Goal: Information Seeking & Learning: Learn about a topic

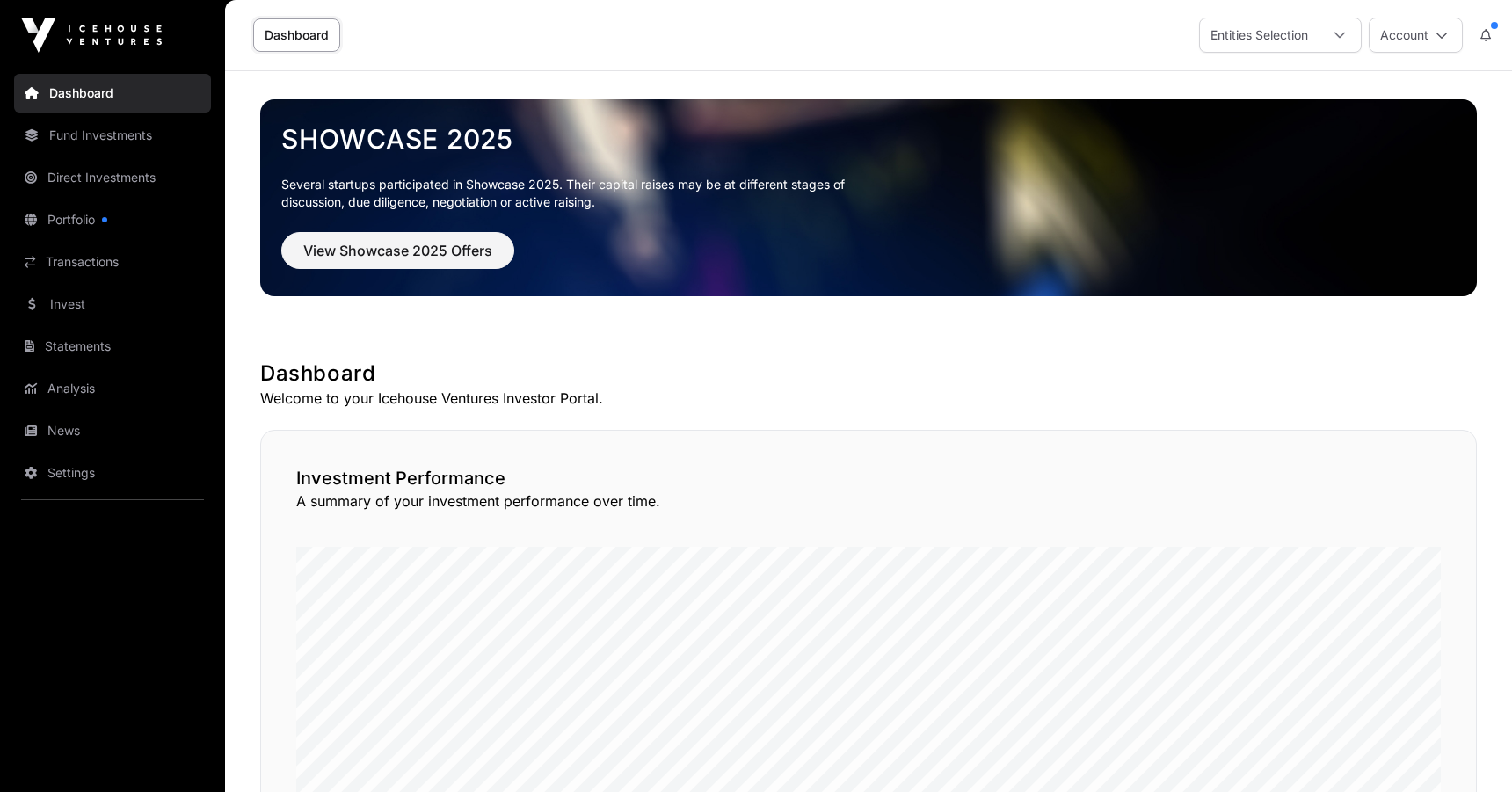
scroll to position [12, 0]
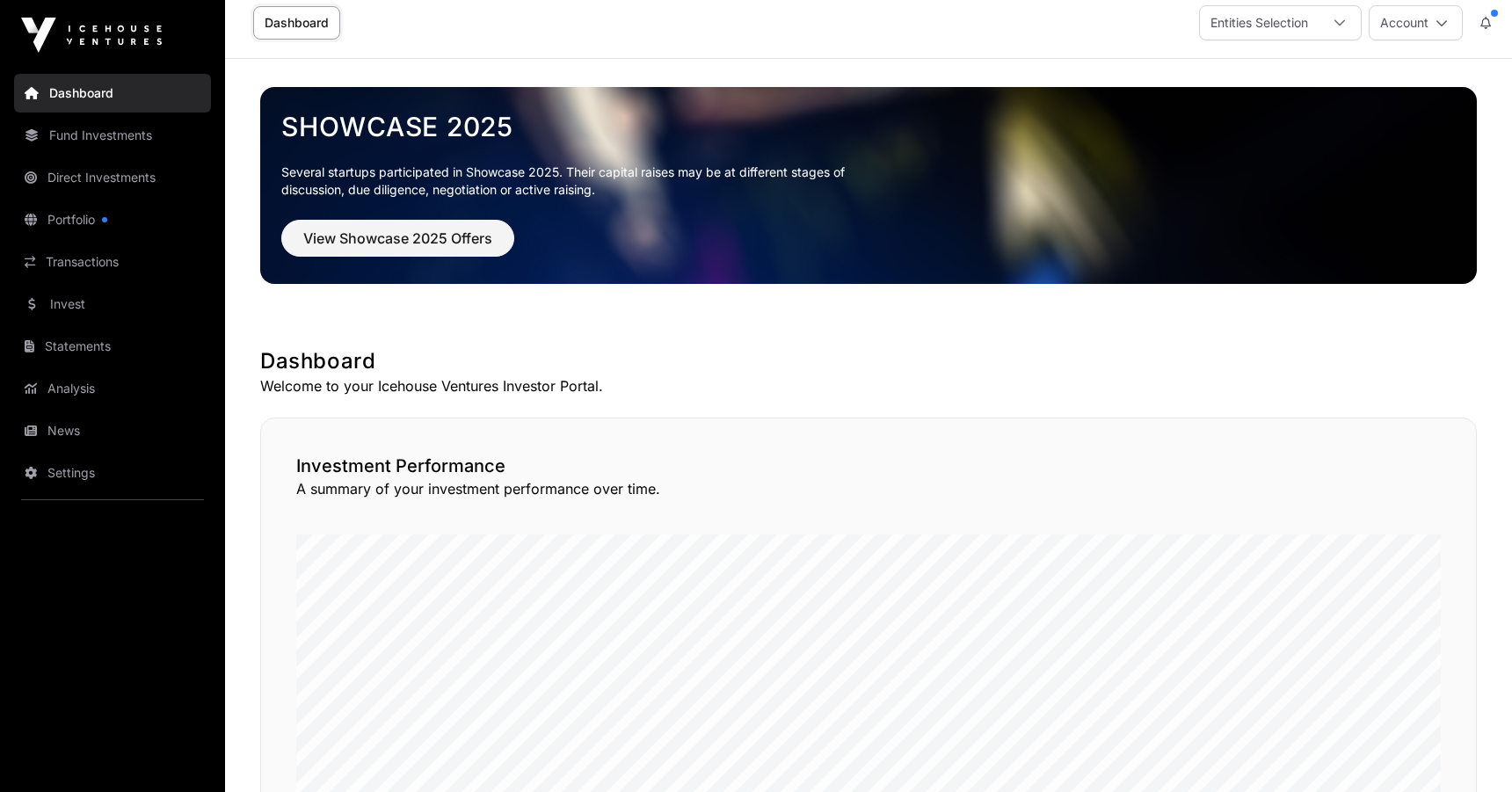
click at [1248, 33] on div "Entities Selection" at bounding box center [1258, 23] width 119 height 33
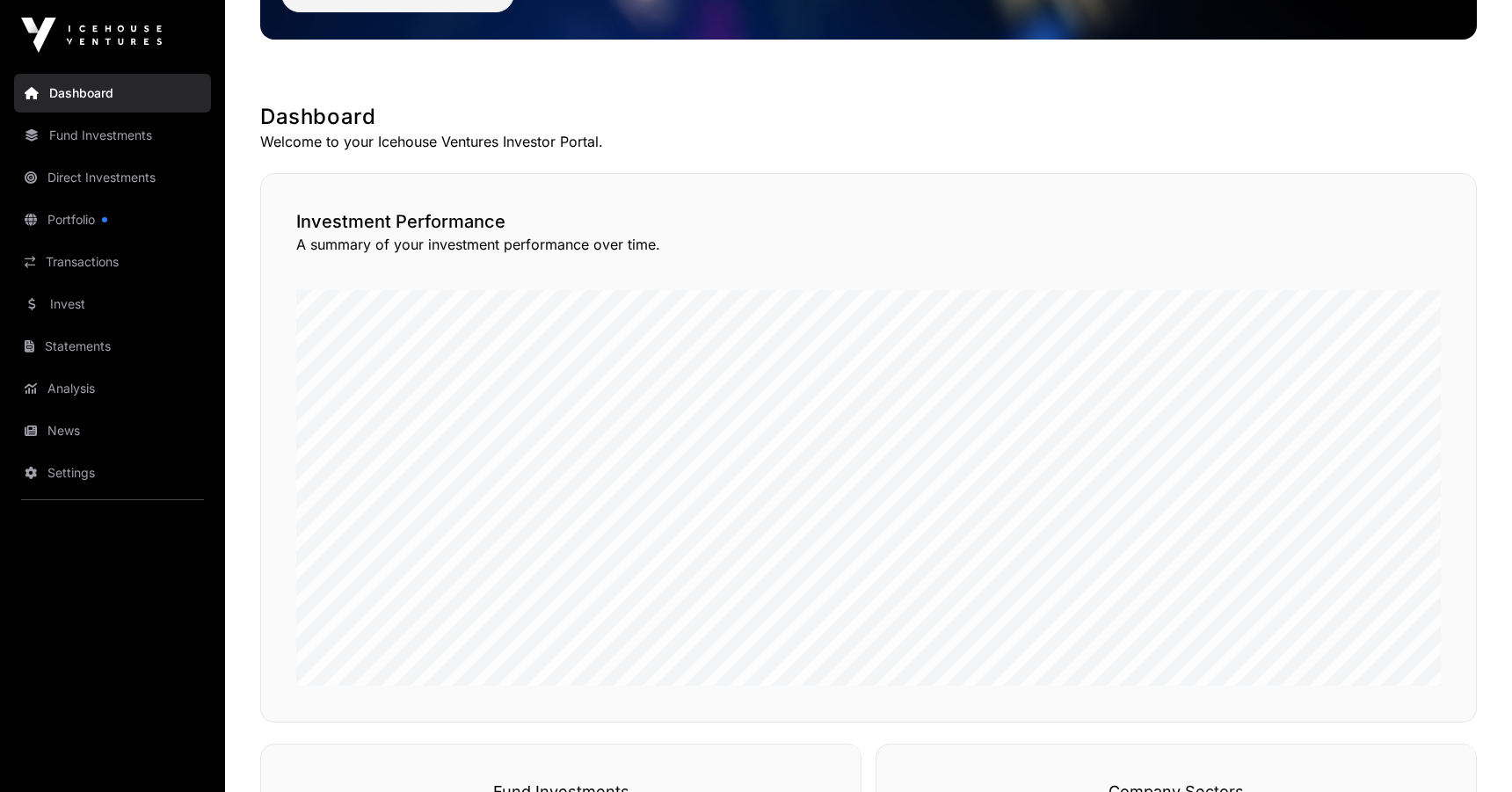
scroll to position [262, 0]
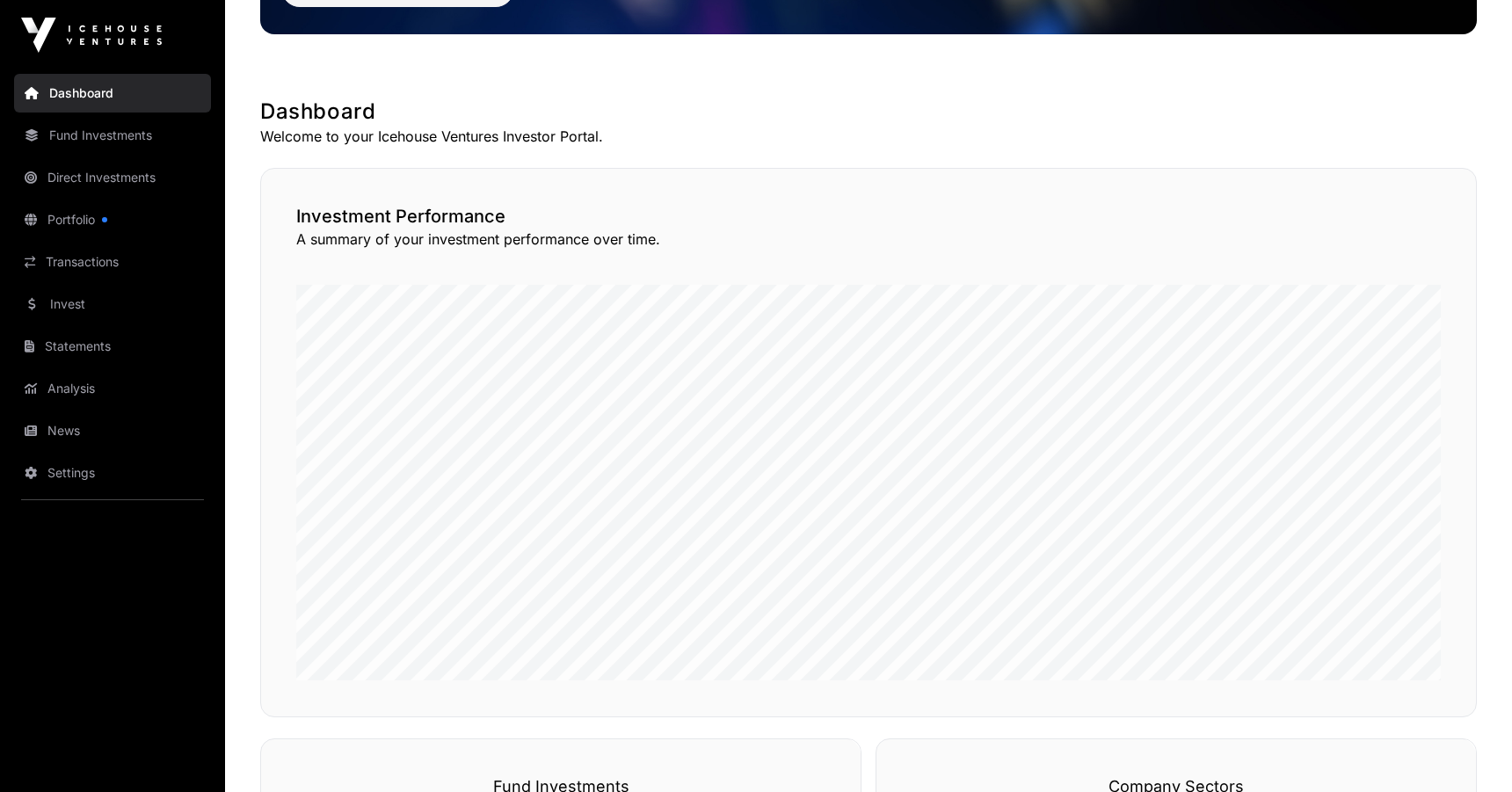
click at [86, 219] on link "Portfolio" at bounding box center [112, 220] width 196 height 39
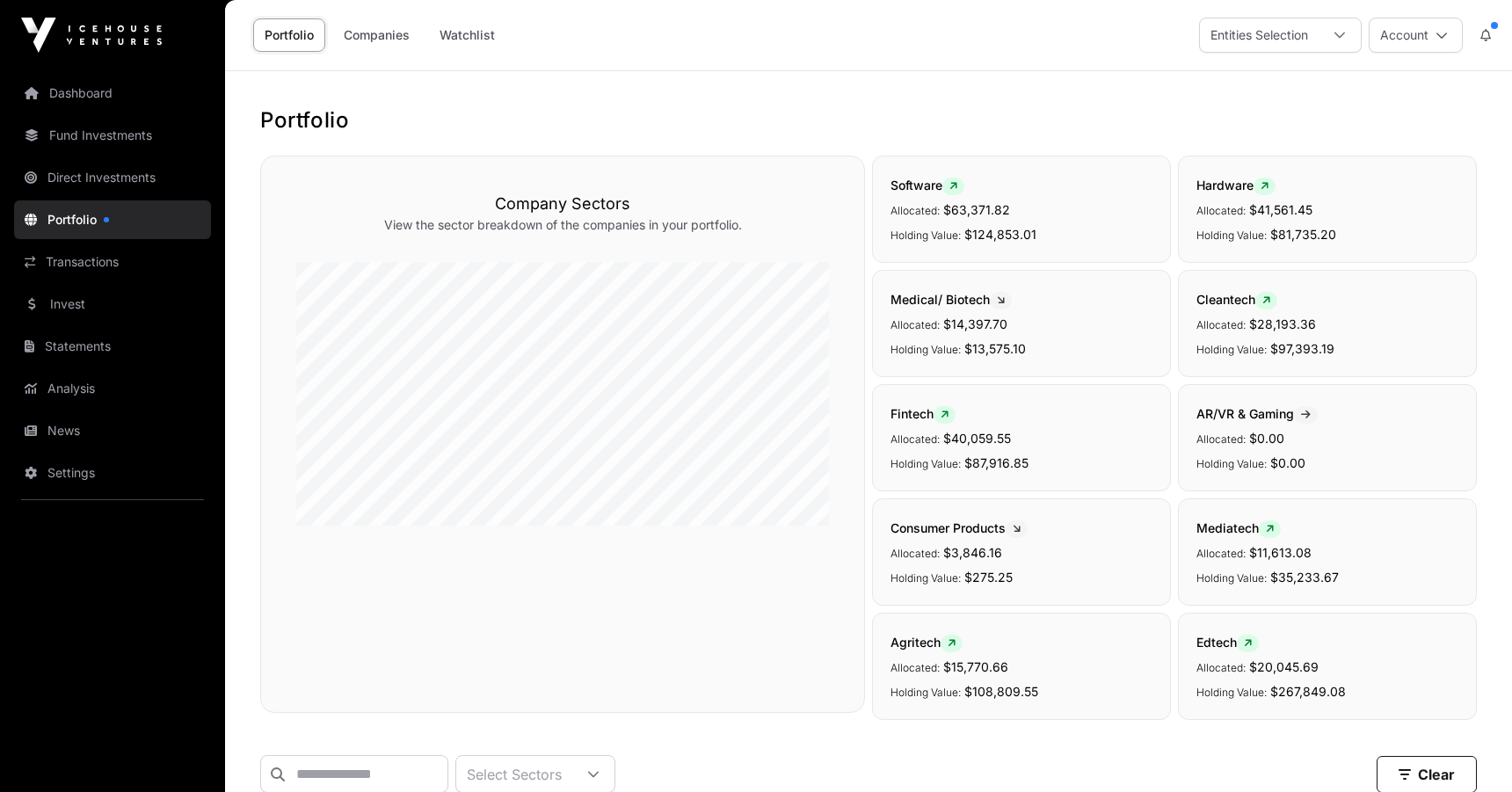
click at [1492, 29] on button at bounding box center [1485, 35] width 31 height 33
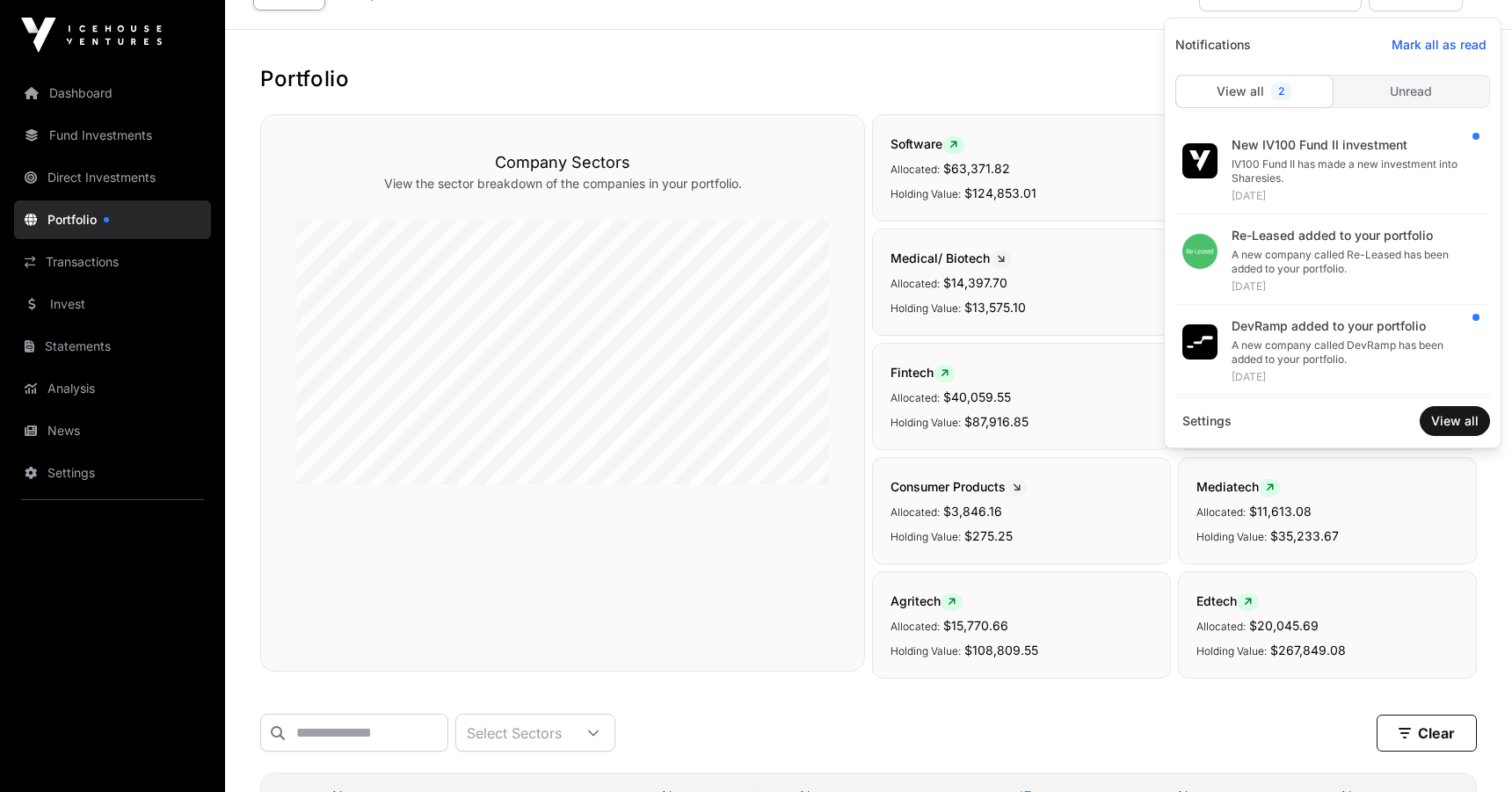
scroll to position [43, 0]
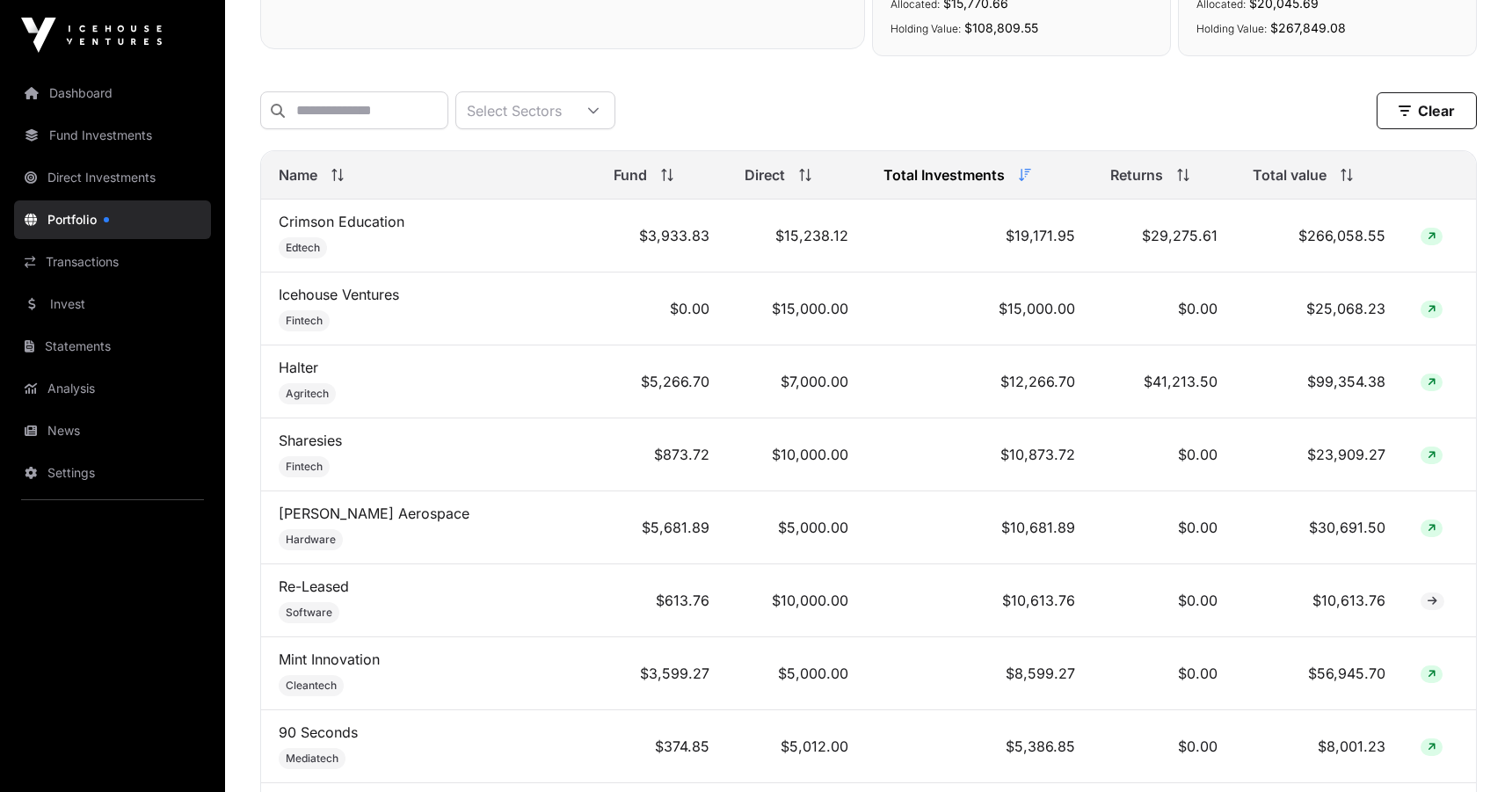
scroll to position [667, 0]
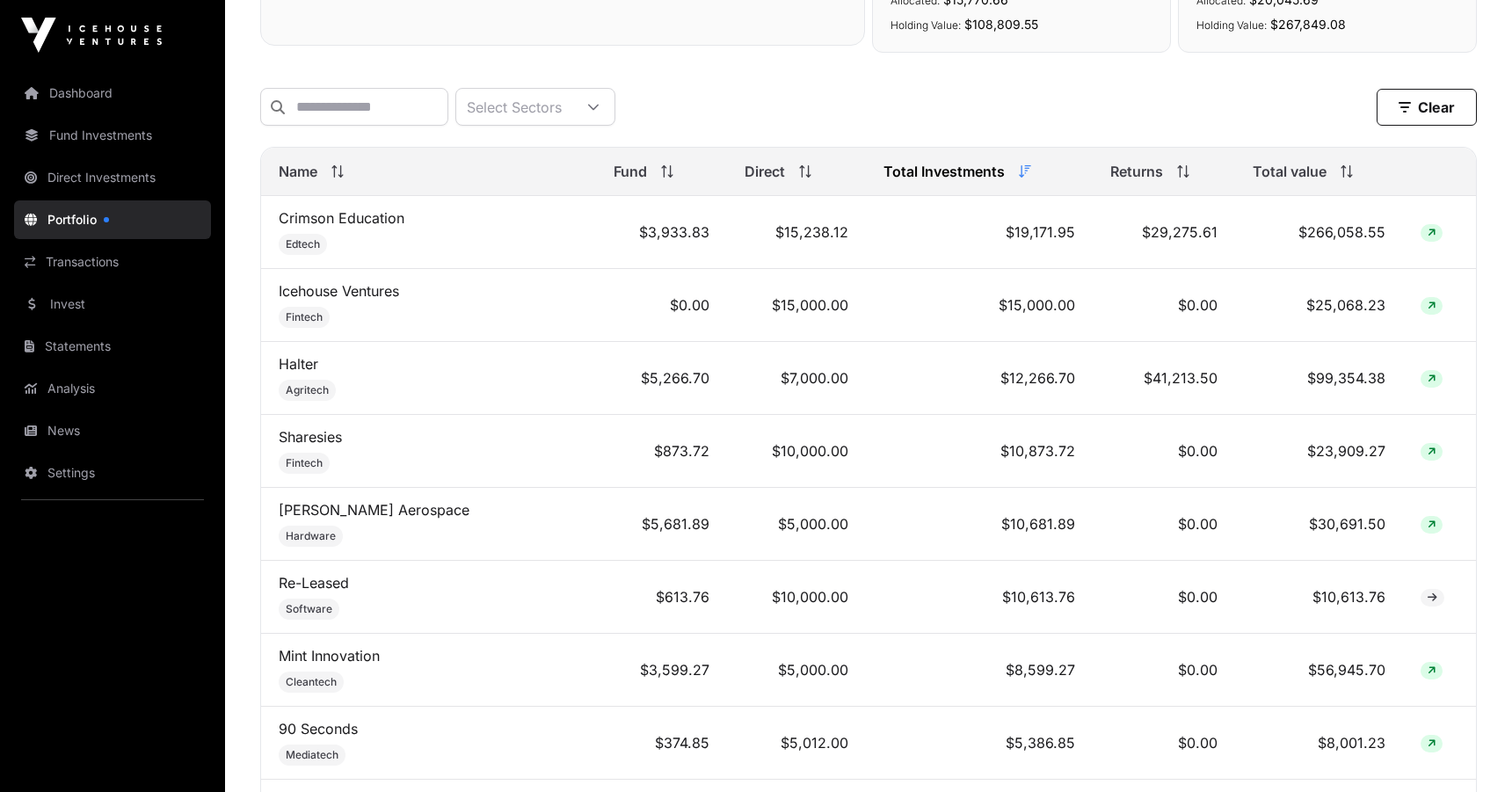
click at [1342, 177] on icon at bounding box center [1342, 171] width 1 height 12
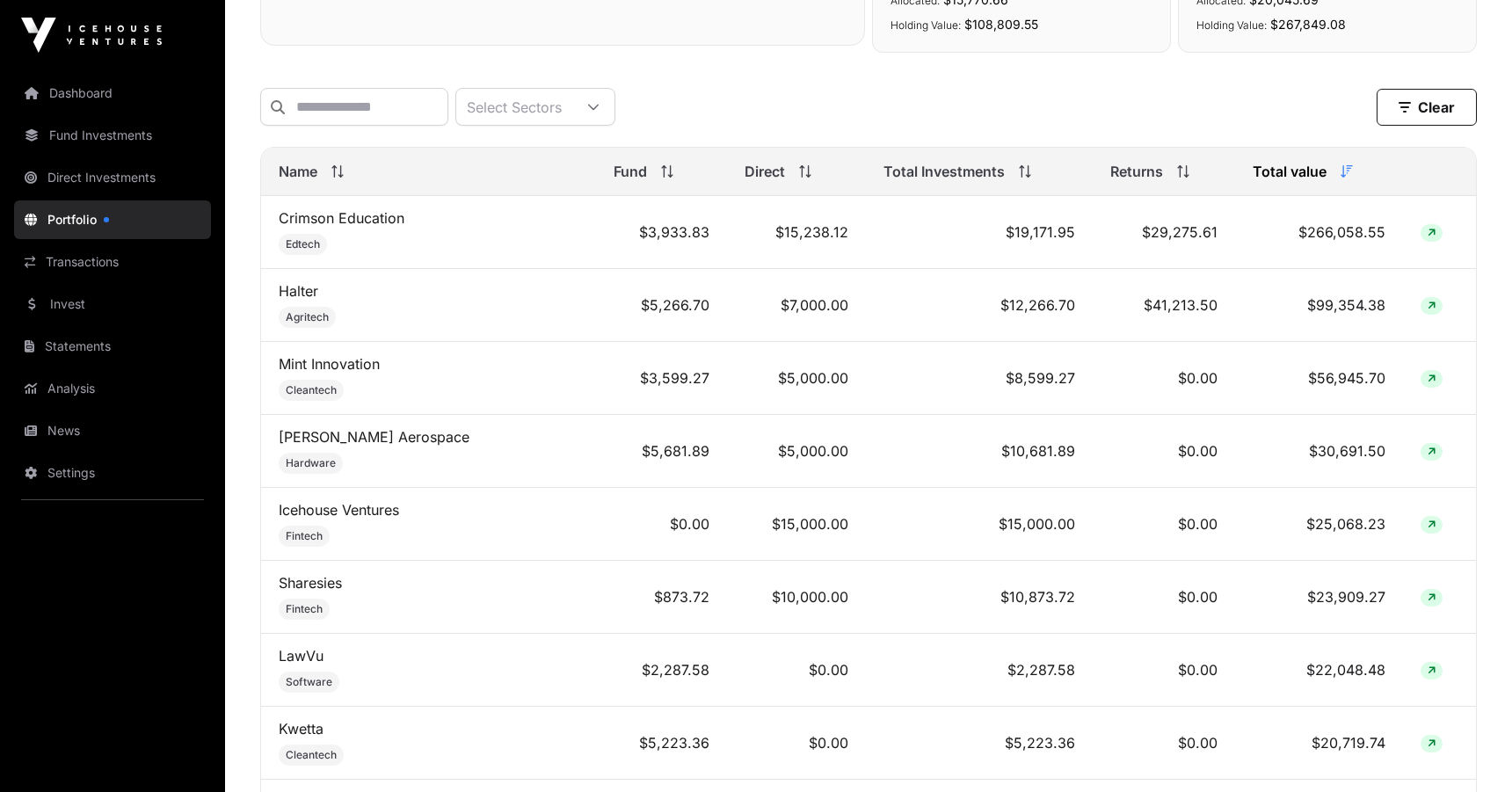
click at [805, 373] on td "$5,000.00" at bounding box center [796, 378] width 139 height 73
click at [291, 373] on link "Mint Innovation" at bounding box center [329, 364] width 101 height 18
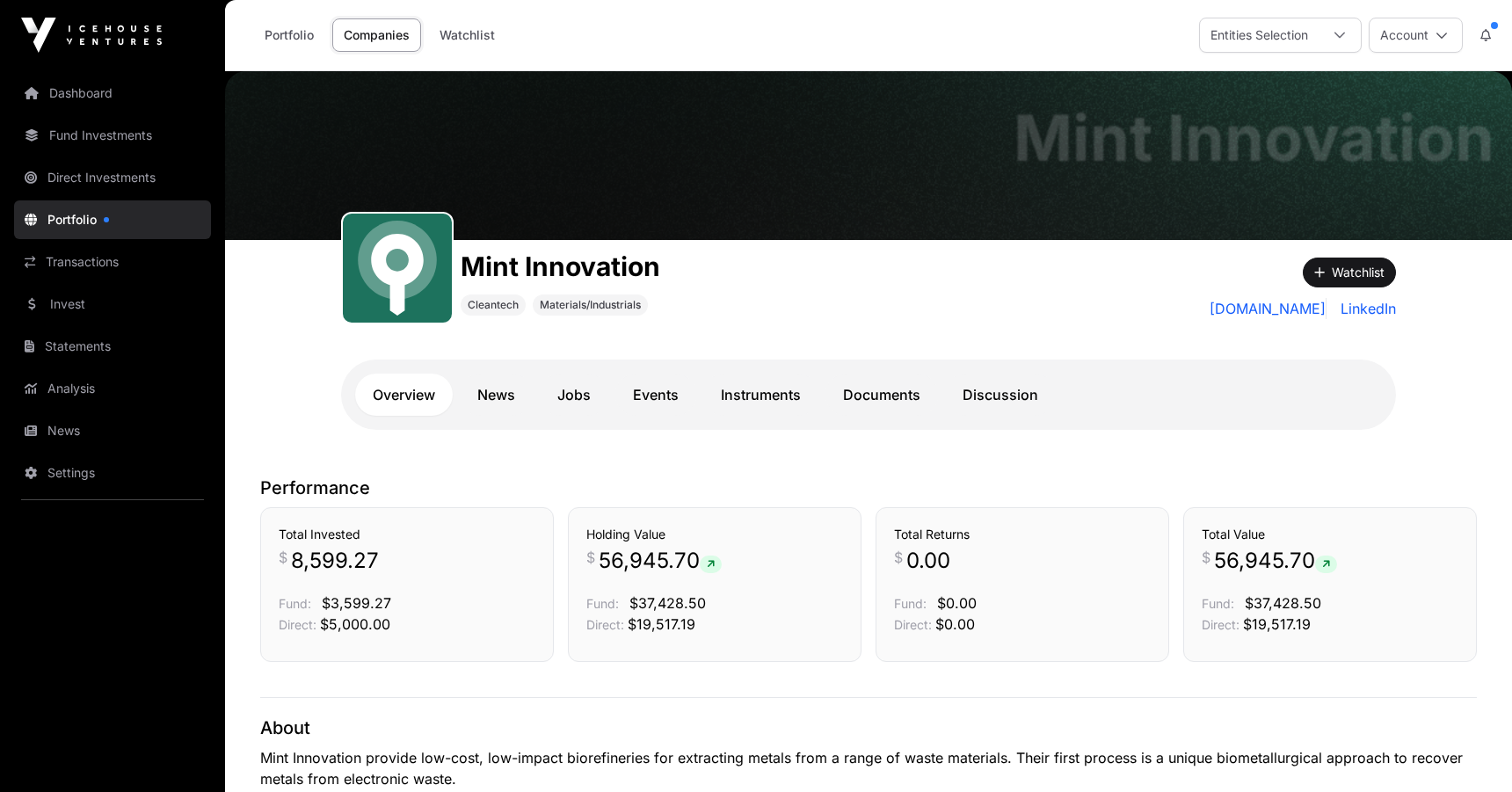
click at [868, 392] on link "Documents" at bounding box center [882, 395] width 113 height 42
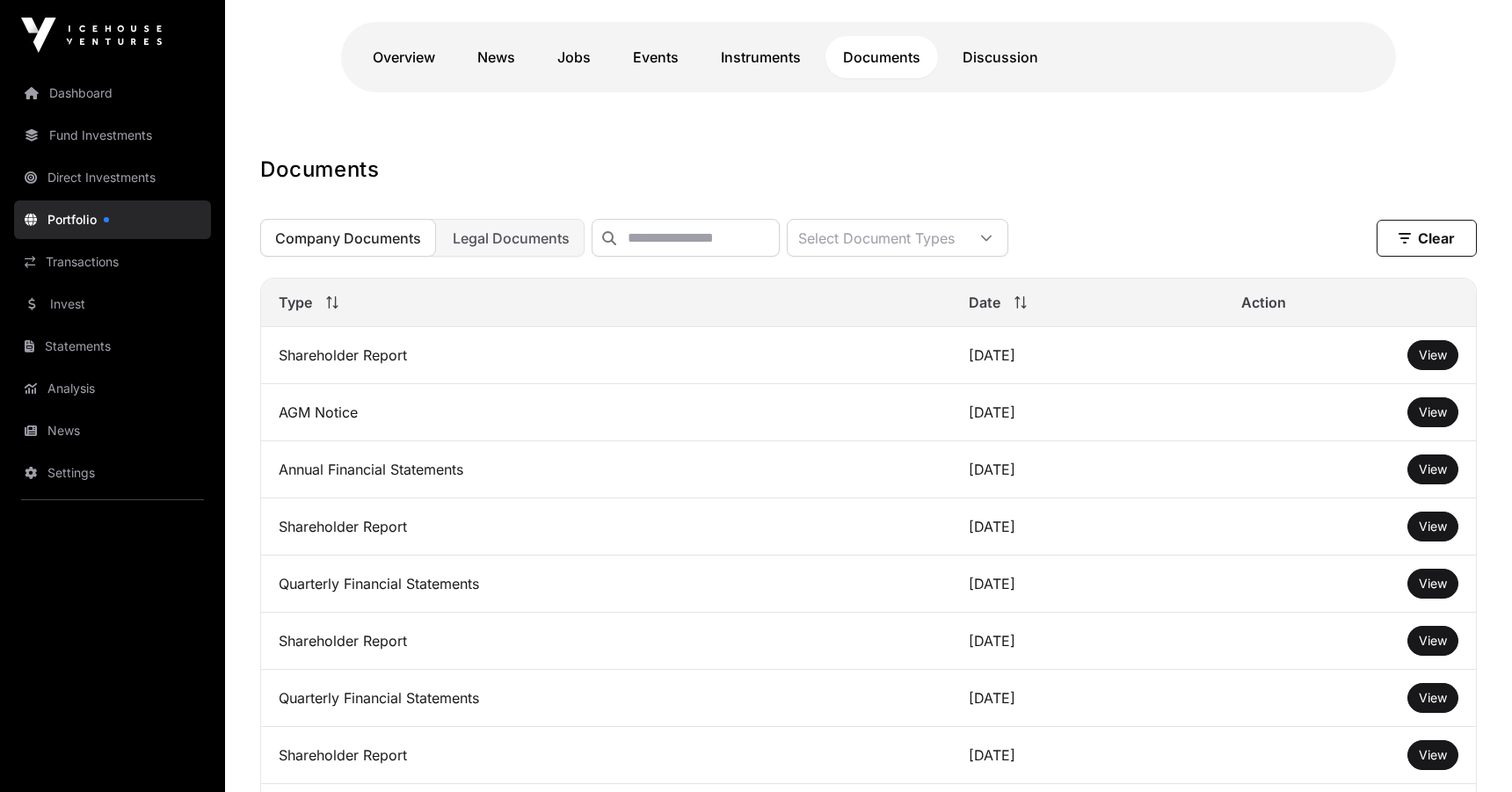
scroll to position [340, 0]
click at [540, 238] on span "Legal Documents" at bounding box center [511, 236] width 117 height 18
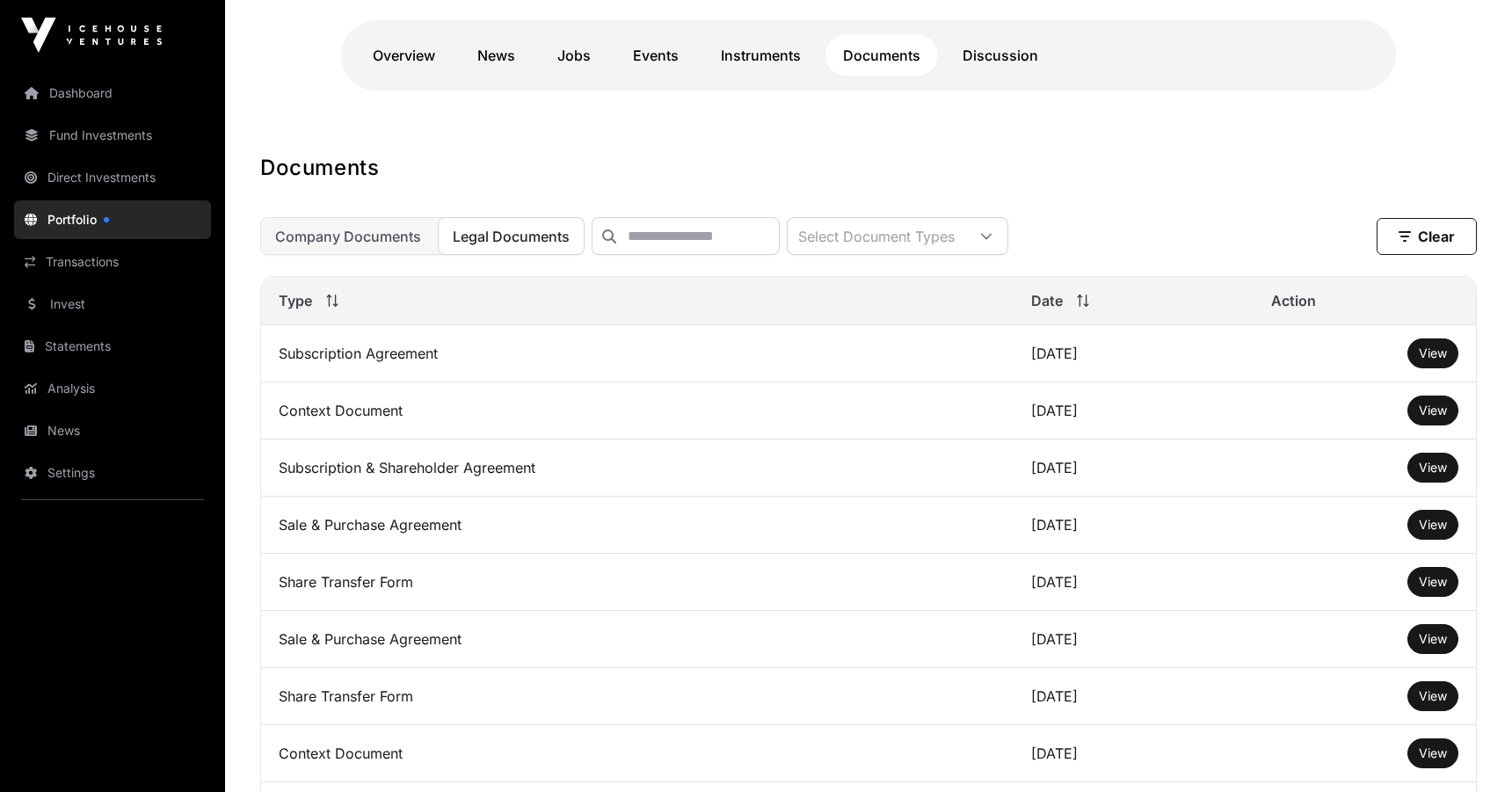
click at [540, 238] on span "Legal Documents" at bounding box center [511, 236] width 117 height 18
click at [373, 226] on button "Company Documents" at bounding box center [348, 235] width 176 height 38
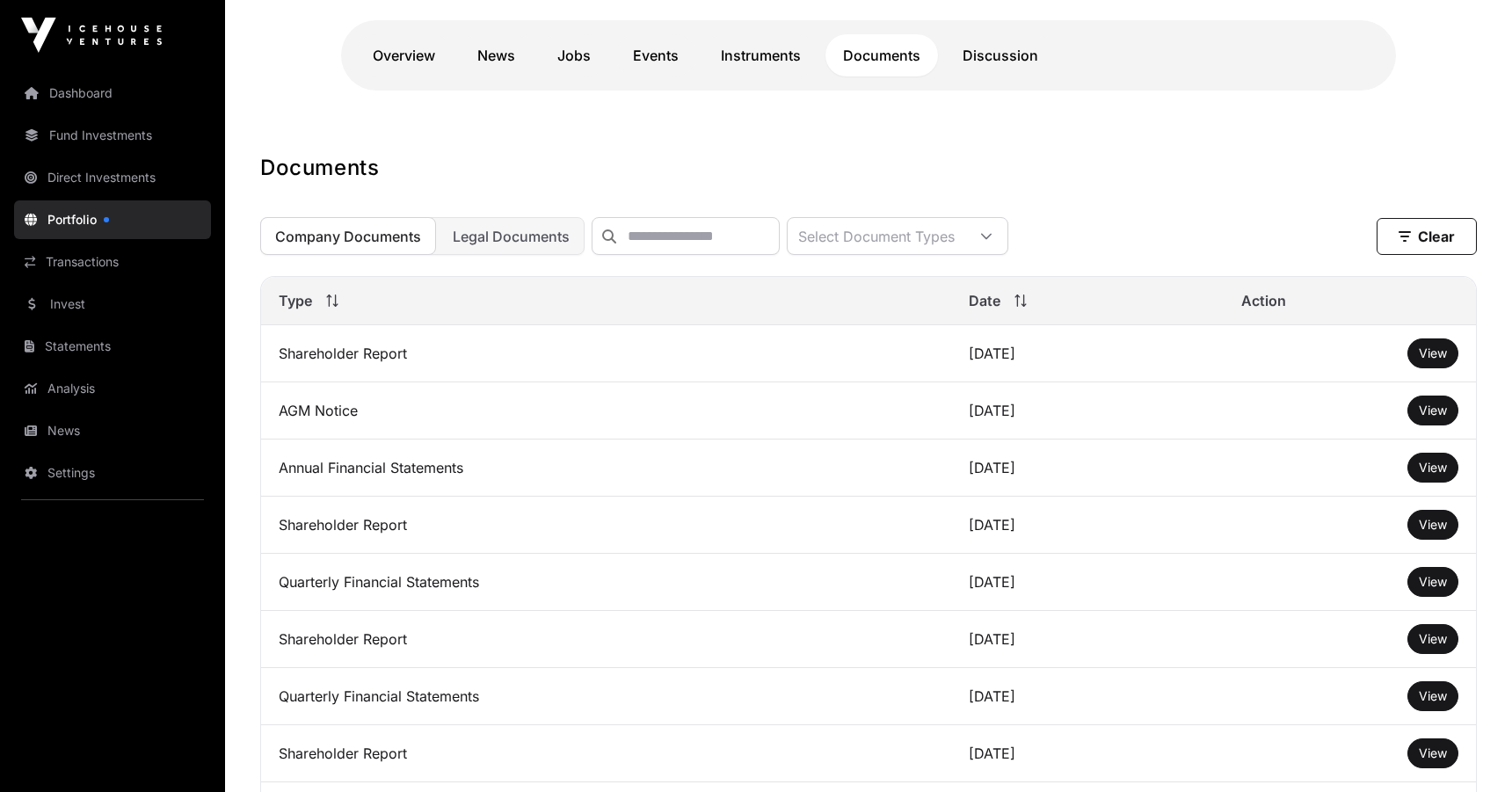
click at [411, 55] on link "Overview" at bounding box center [404, 55] width 98 height 42
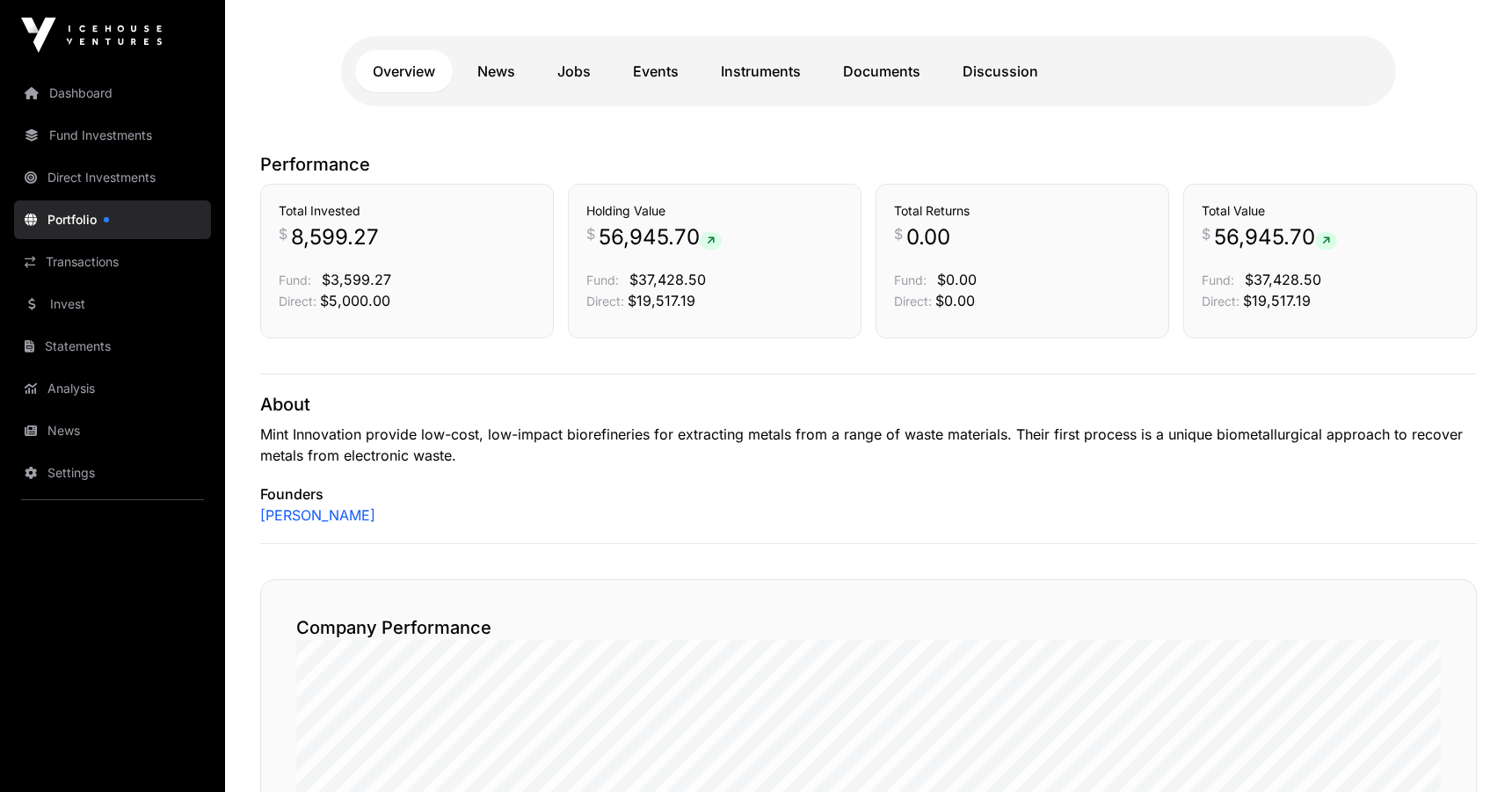
scroll to position [115, 0]
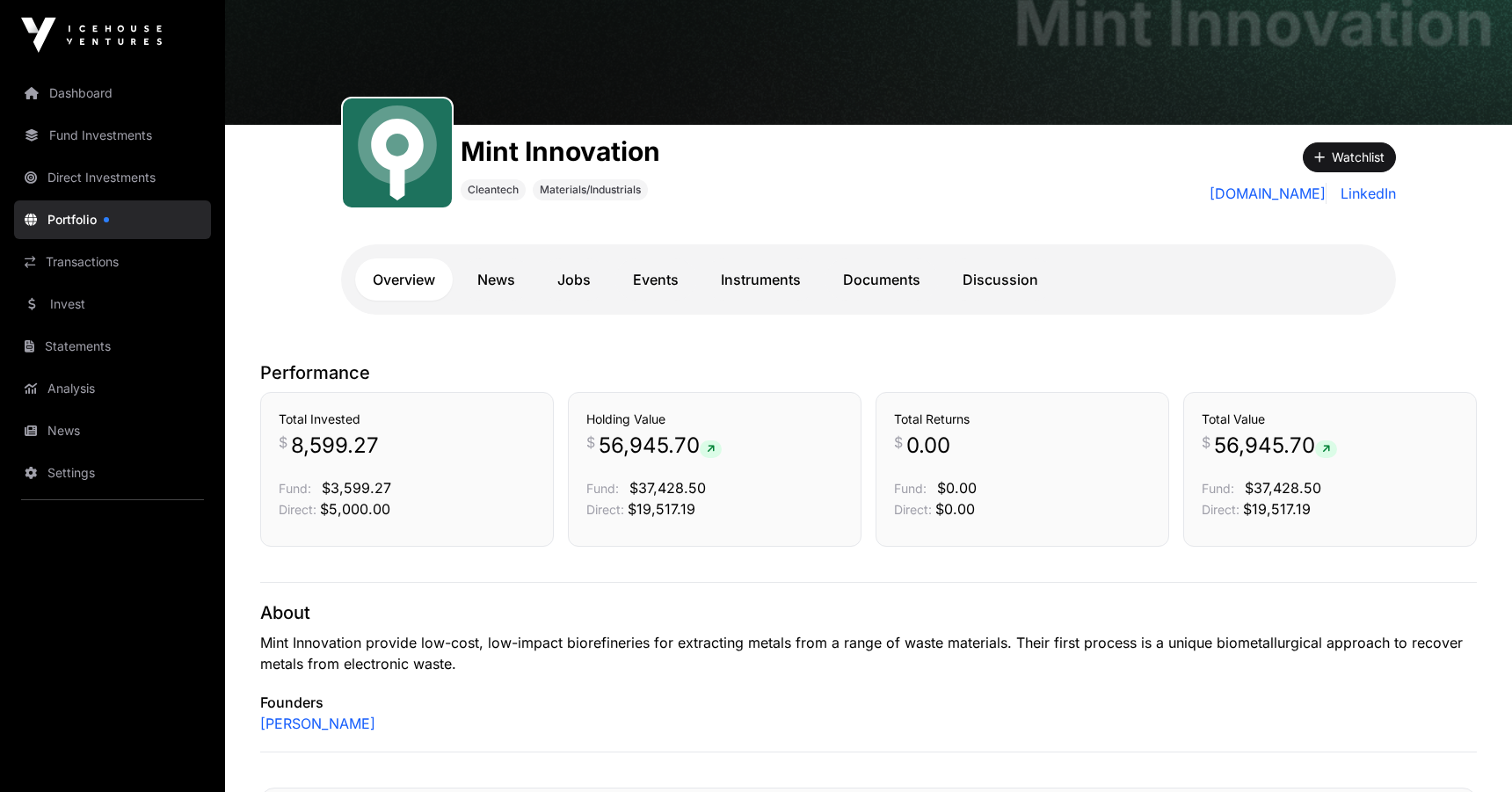
click at [986, 272] on link "Discussion" at bounding box center [1000, 280] width 111 height 42
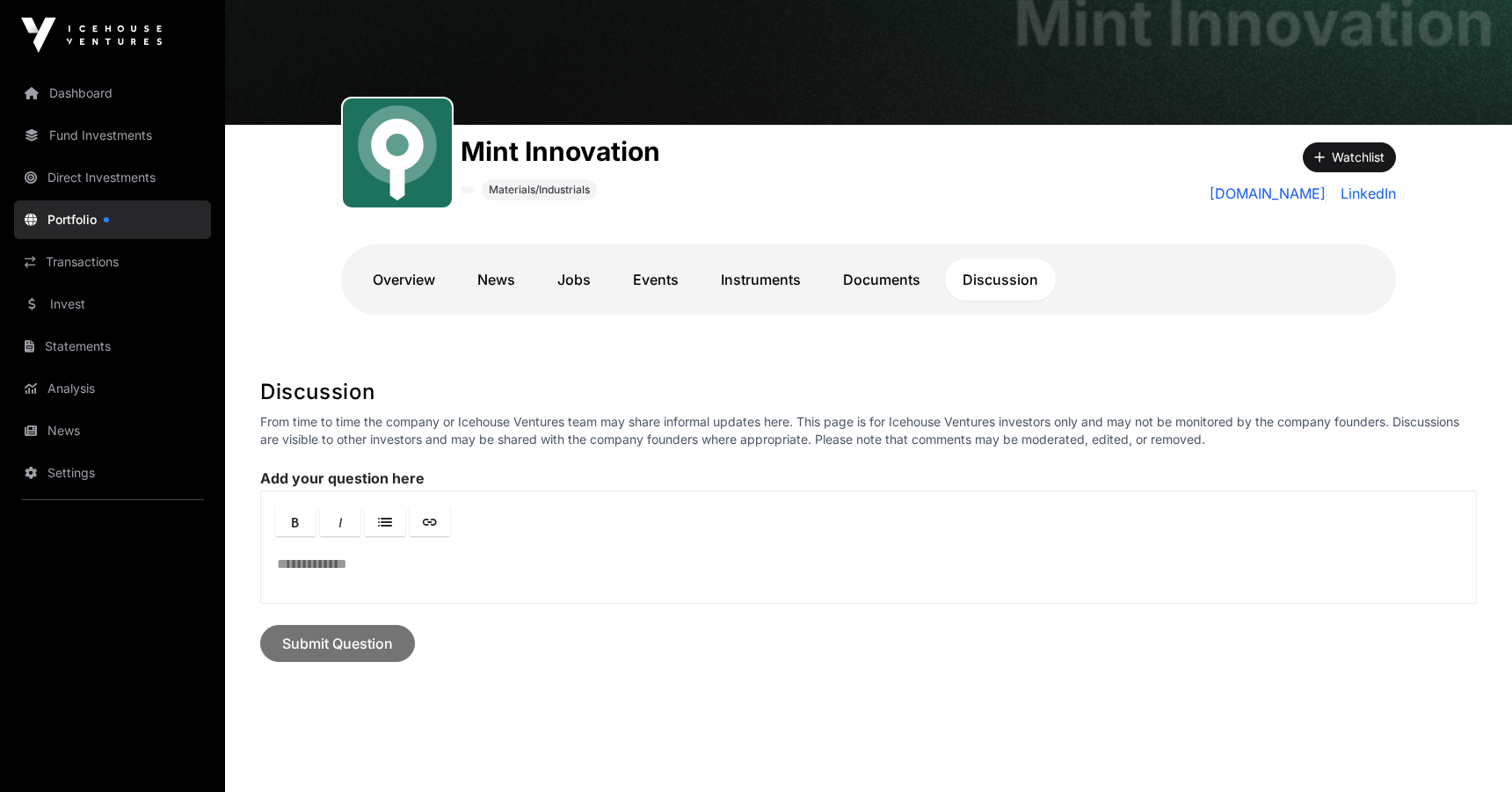
click at [912, 265] on link "Documents" at bounding box center [882, 280] width 113 height 42
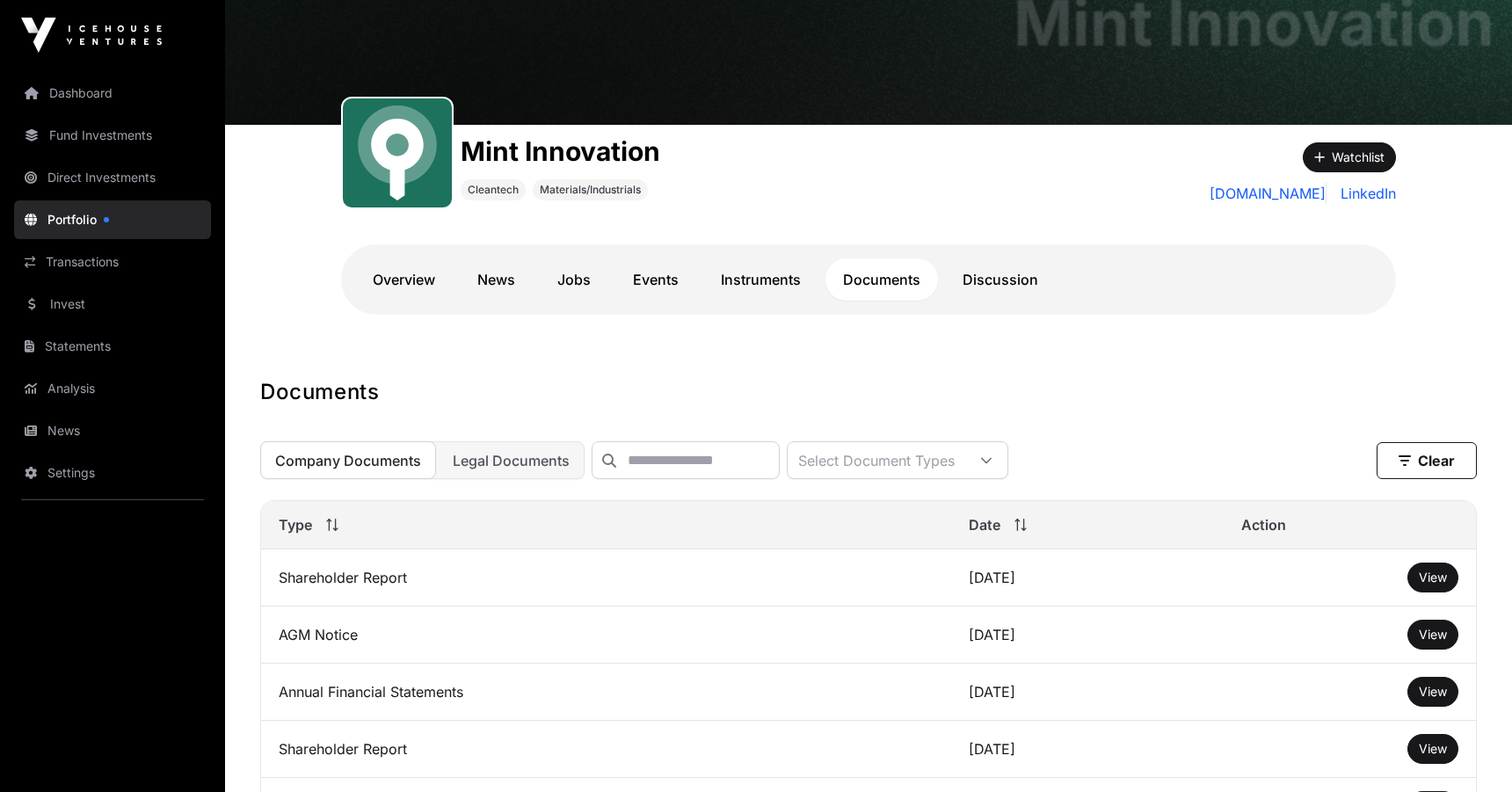
click at [671, 287] on link "Events" at bounding box center [656, 280] width 81 height 42
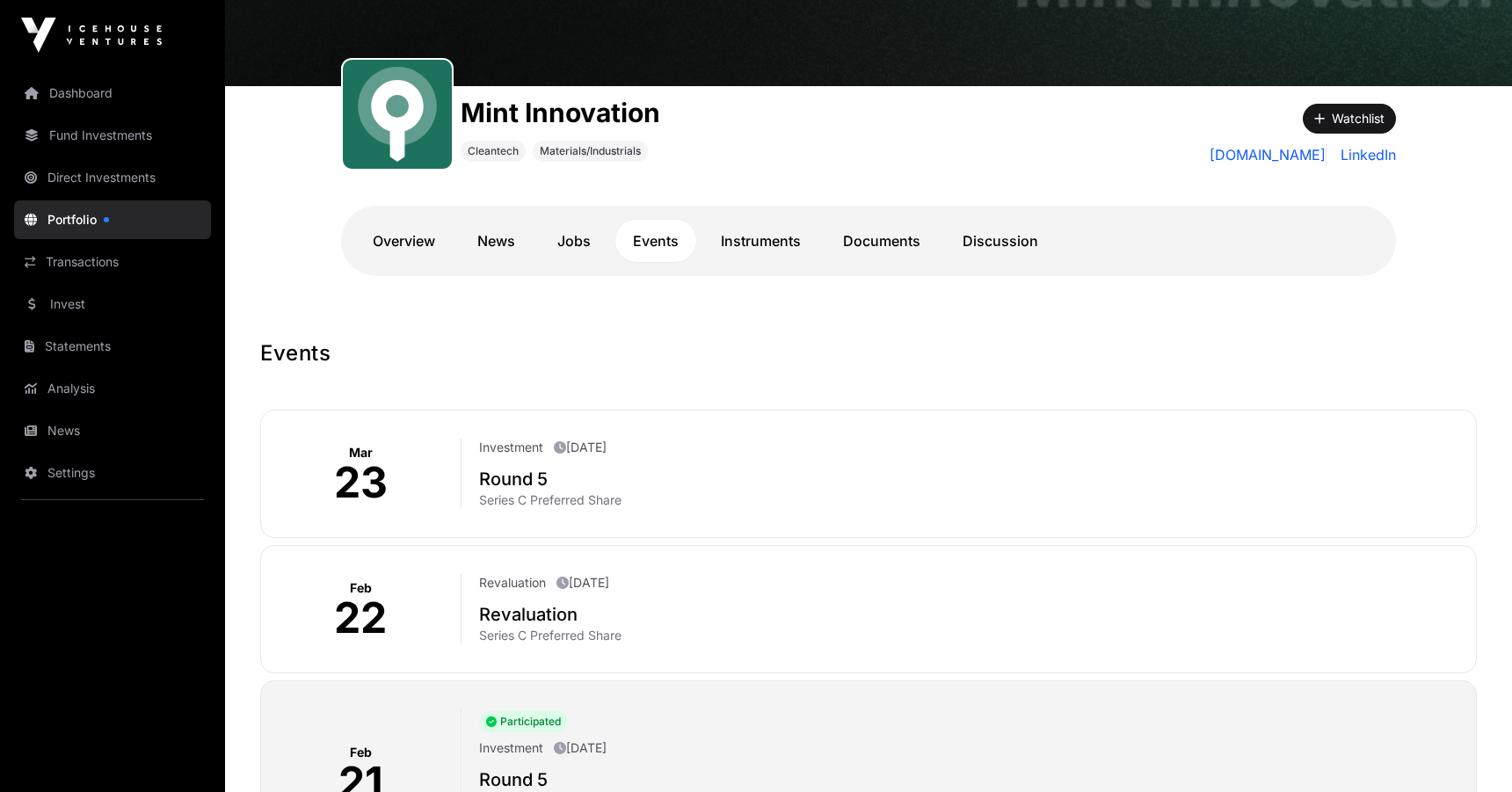
scroll to position [136, 0]
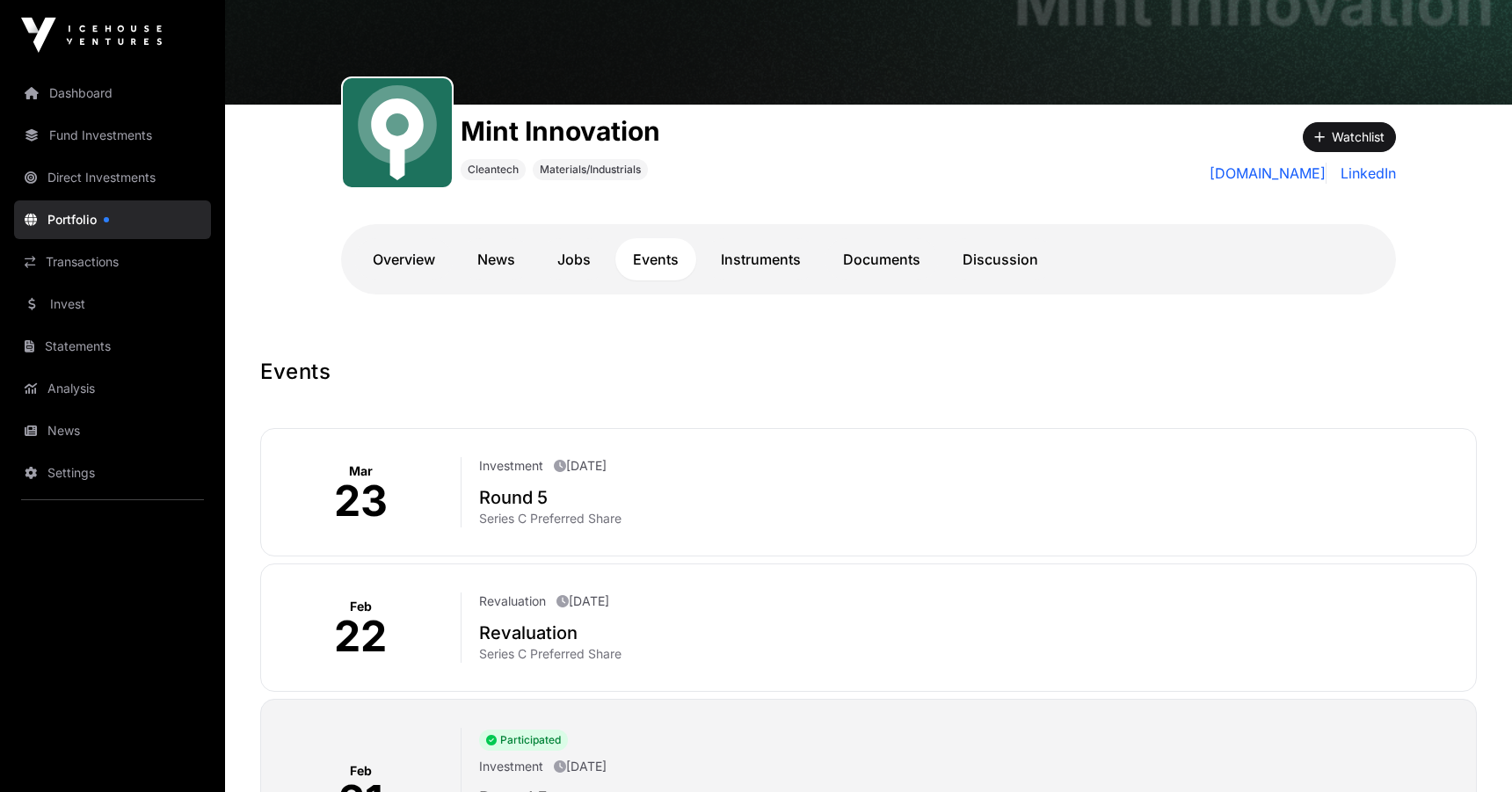
click at [400, 252] on link "Overview" at bounding box center [404, 259] width 98 height 42
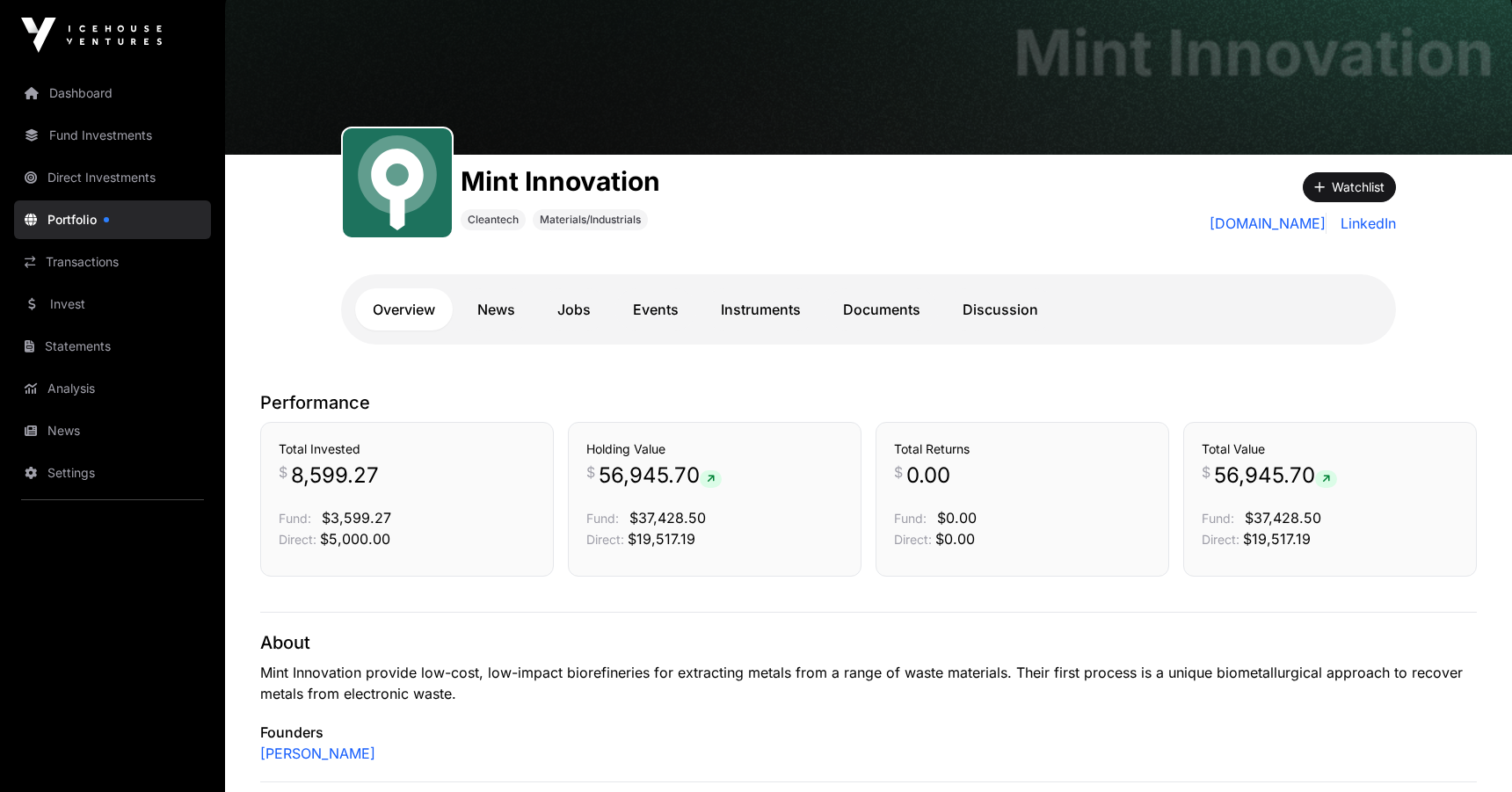
scroll to position [74, 0]
